Goal: Check status

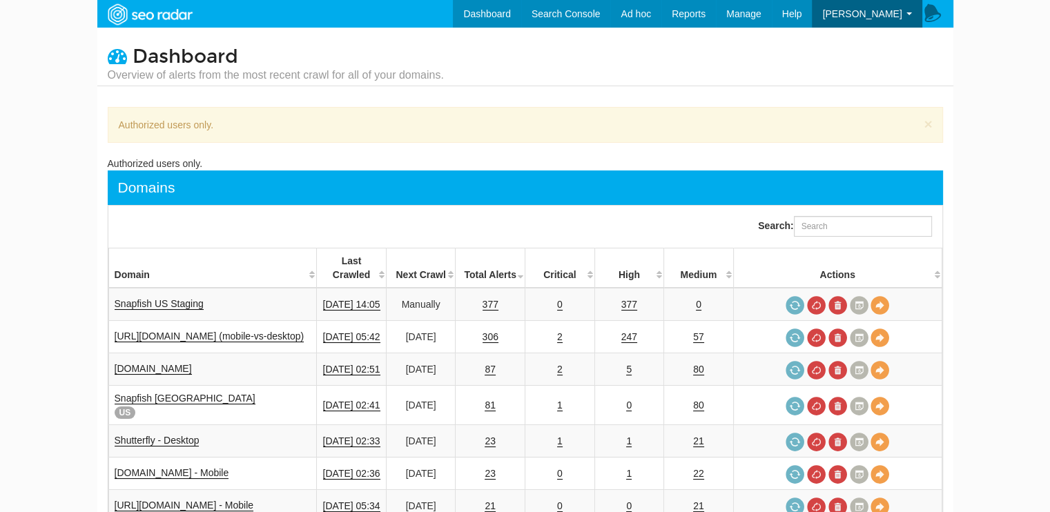
scroll to position [55, 0]
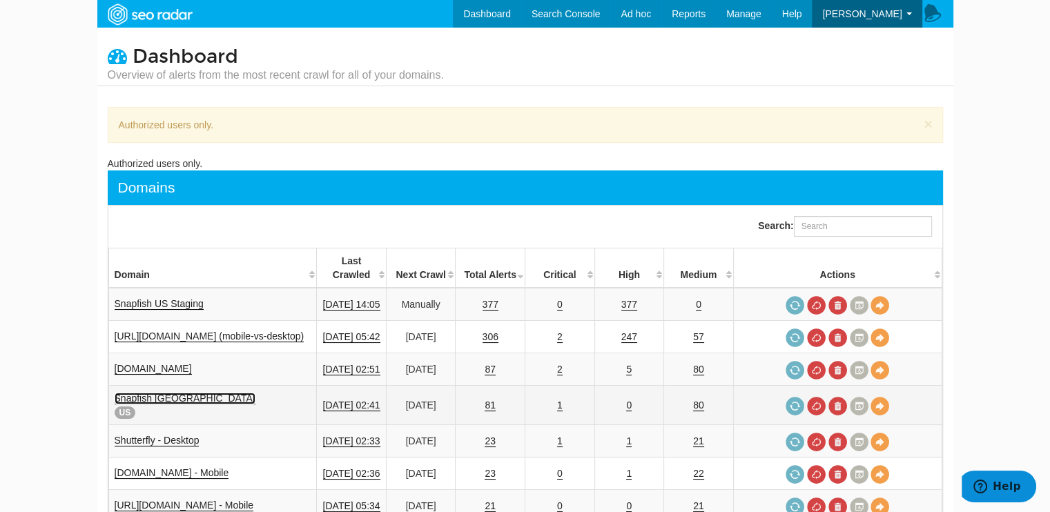
click at [163, 393] on link "Snapfish [GEOGRAPHIC_DATA]" at bounding box center [185, 399] width 141 height 12
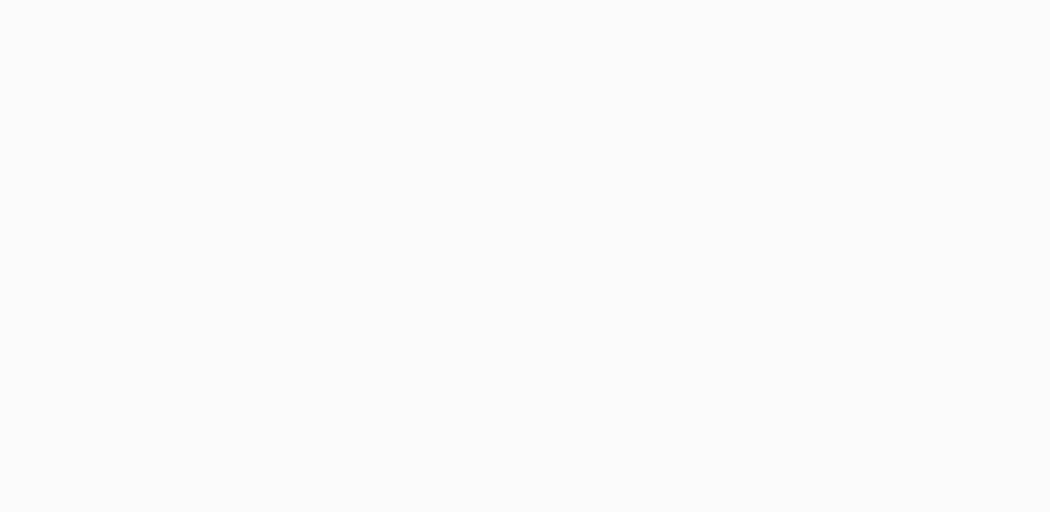
select select "500"
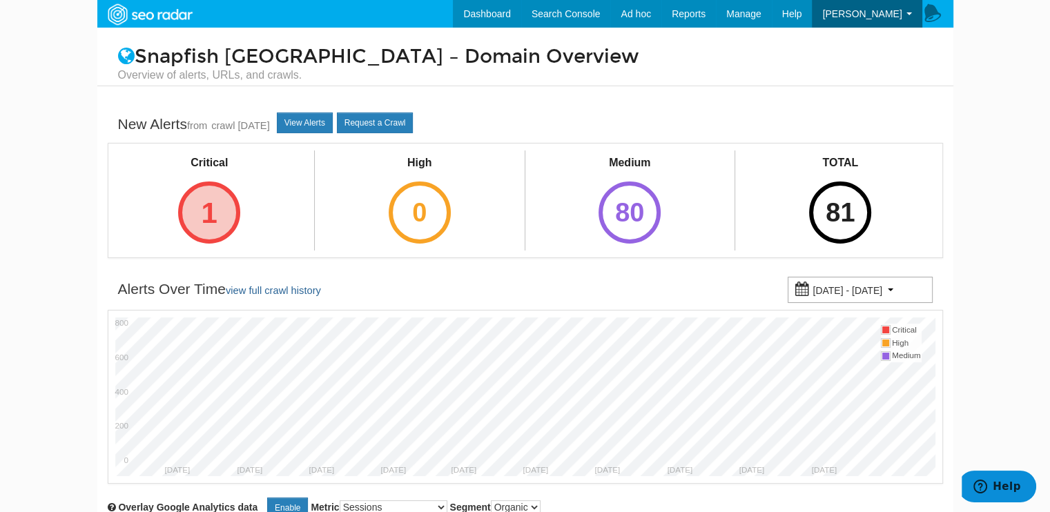
click at [232, 213] on div "1" at bounding box center [209, 213] width 62 height 62
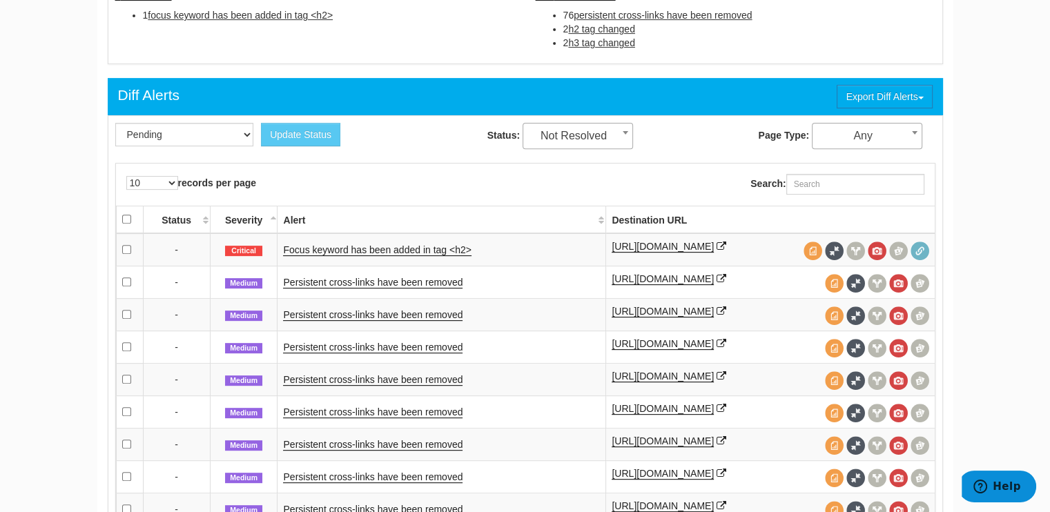
scroll to position [552, 0]
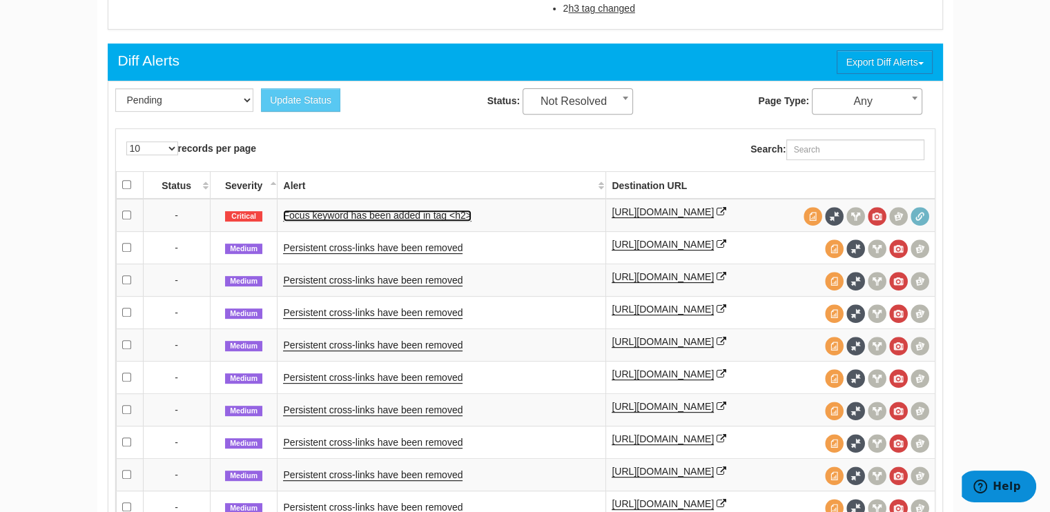
click at [420, 215] on link "Focus keyword has been added in tag <h2>" at bounding box center [377, 216] width 188 height 12
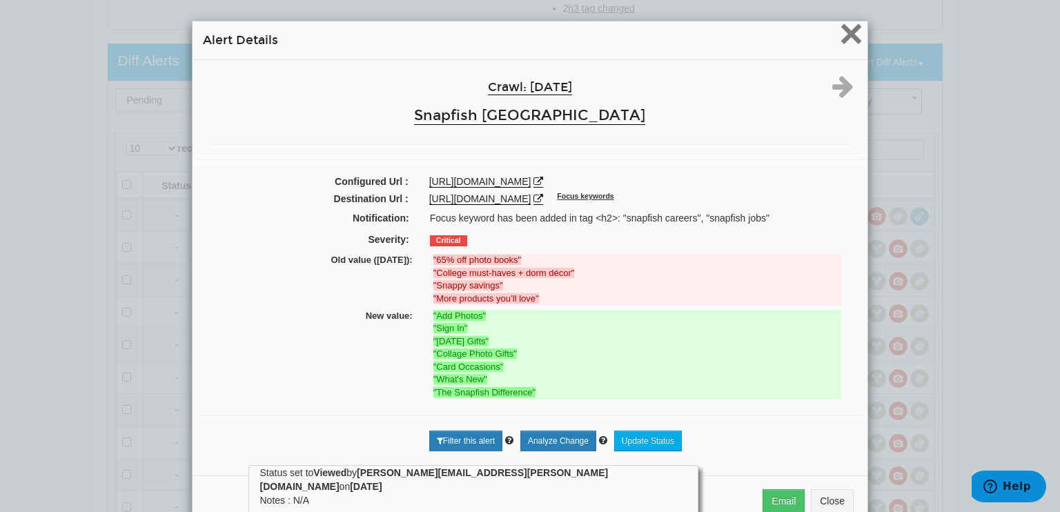
click at [843, 30] on span "×" at bounding box center [851, 33] width 24 height 46
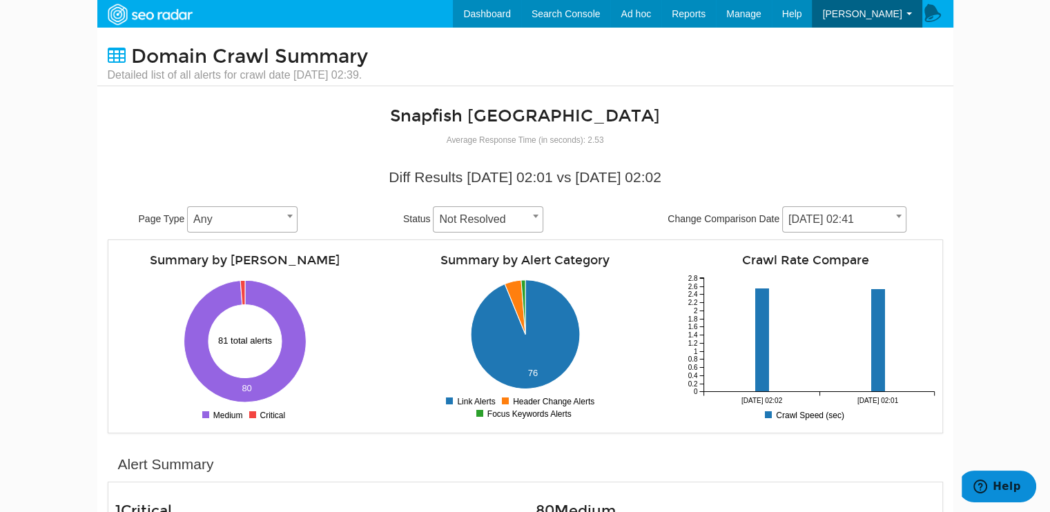
scroll to position [0, 0]
